Goal: Task Accomplishment & Management: Complete application form

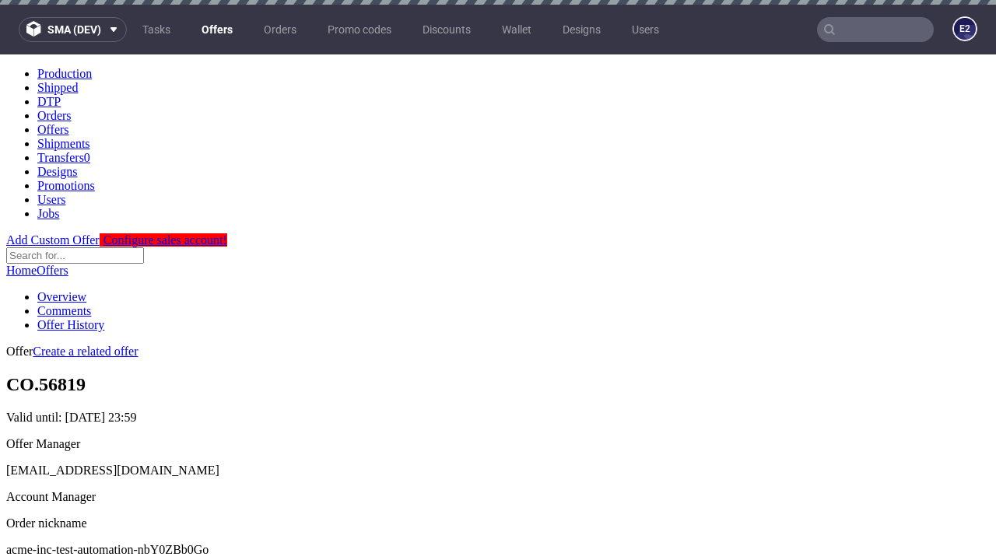
scroll to position [5, 0]
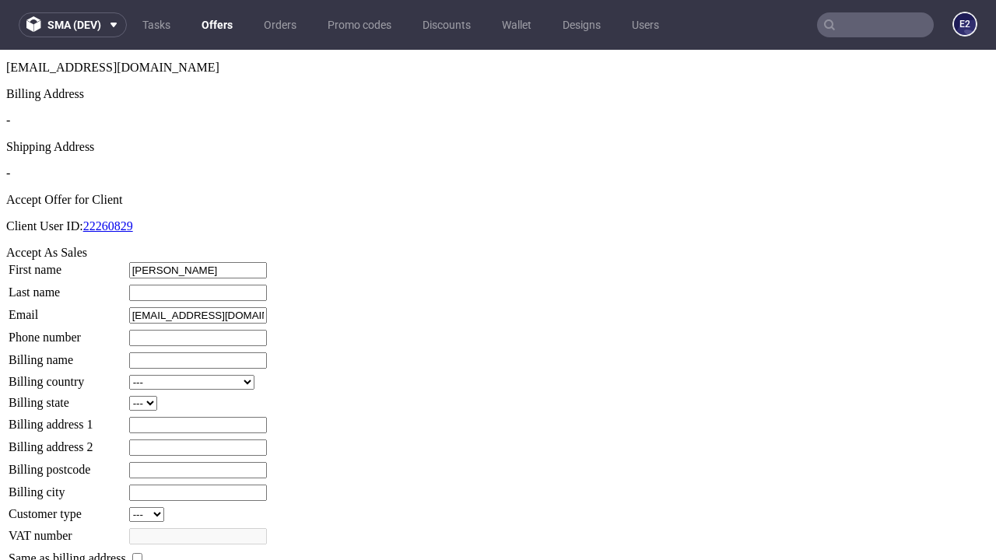
type input "Marty"
type input "Medhurst"
type input "1509813888"
type input "Reed.Wunsch4"
select select "13"
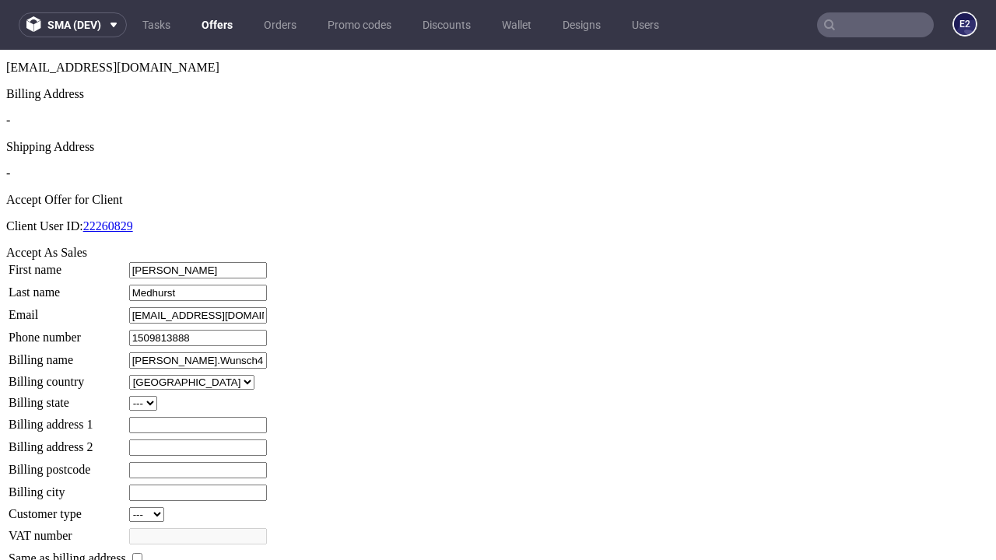
select select "132"
type input "Reed.Wunsch4"
type input "93 Grange Avenue"
type input "FI9 7XX"
type input "Upper Skilesingham"
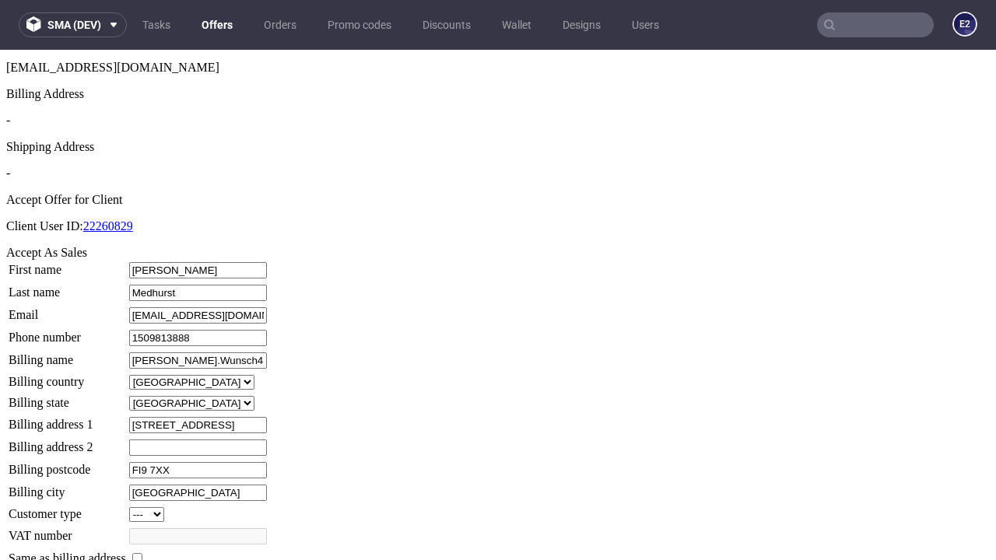
click at [142, 553] on input "checkbox" at bounding box center [137, 558] width 10 height 10
checkbox input "true"
type input "Reed.Wunsch4"
select select "13"
type input "93 Grange Avenue"
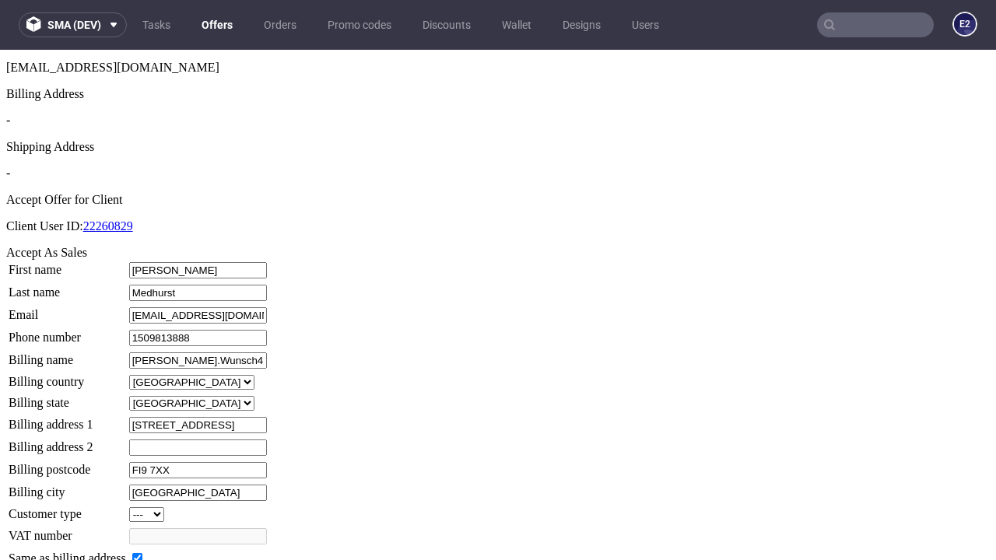
type input "FI9 7XX"
type input "Upper Skilesingham"
select select "132"
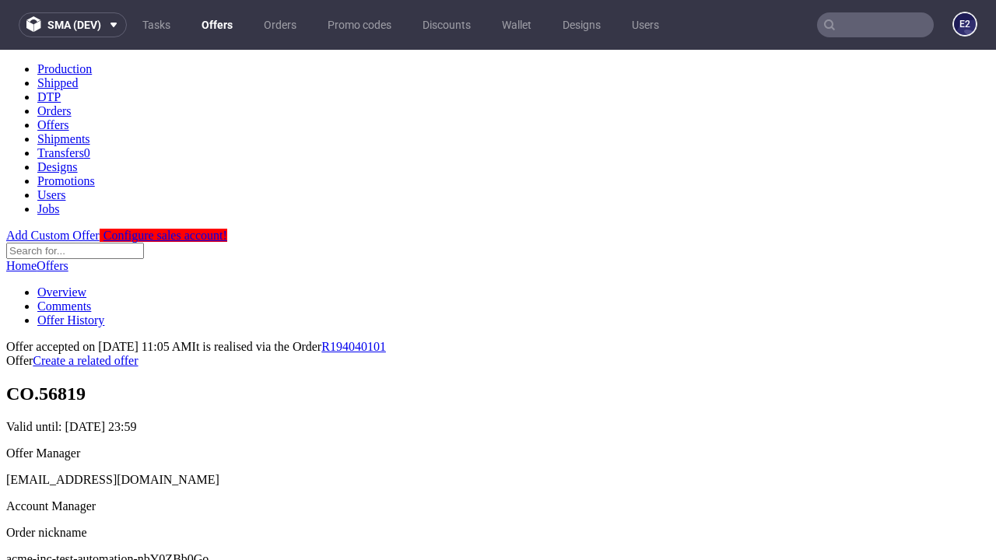
scroll to position [0, 0]
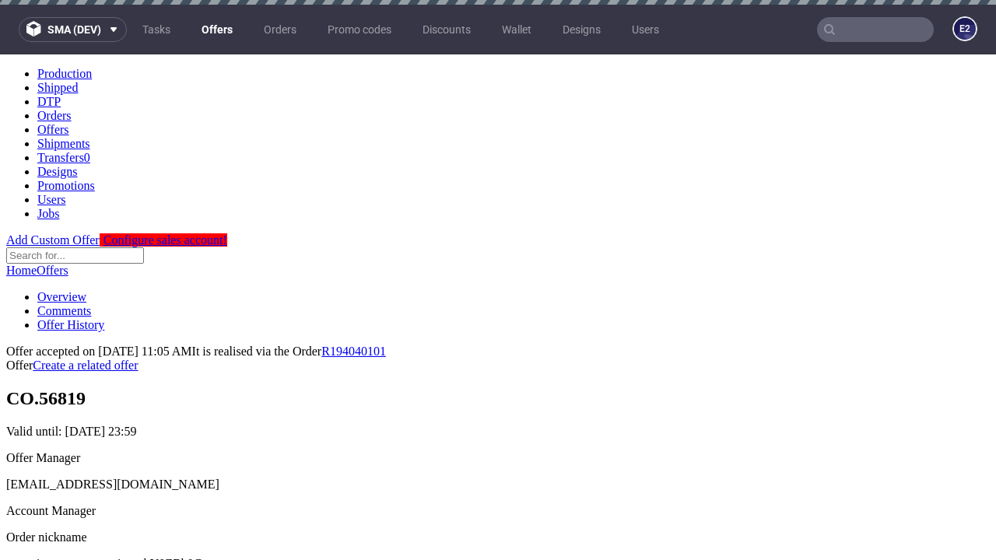
type input "[DATE]"
select select "12214305"
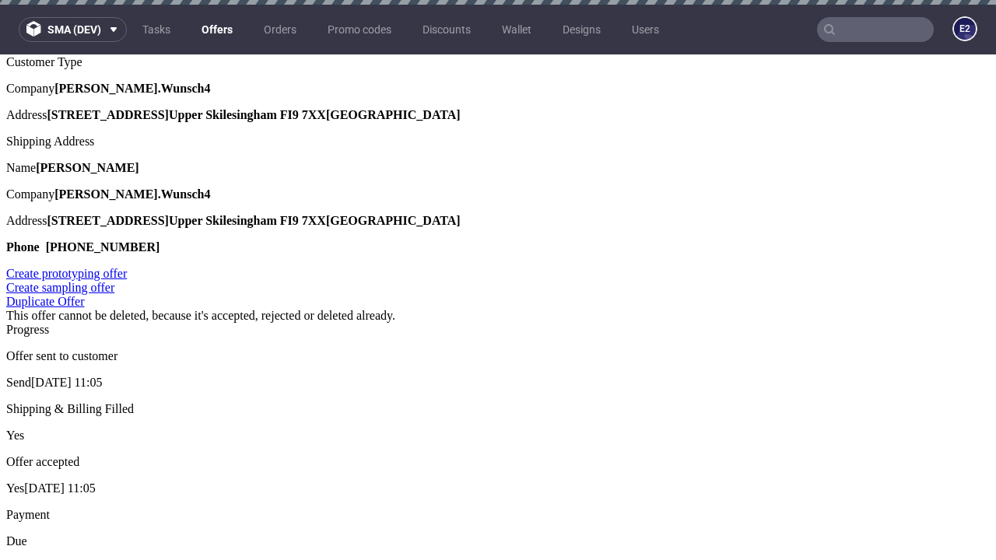
type input "In progress..."
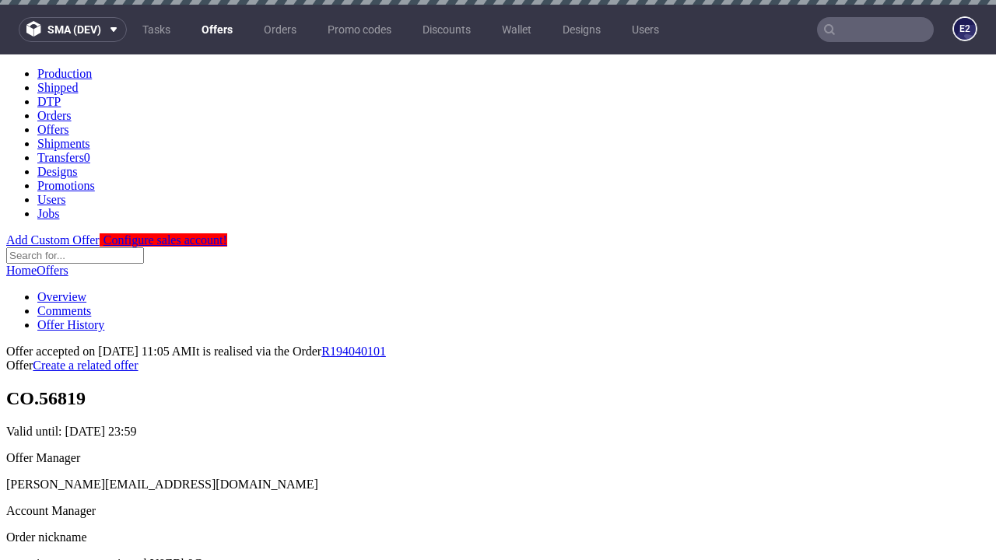
scroll to position [0, 0]
